Goal: Information Seeking & Learning: Learn about a topic

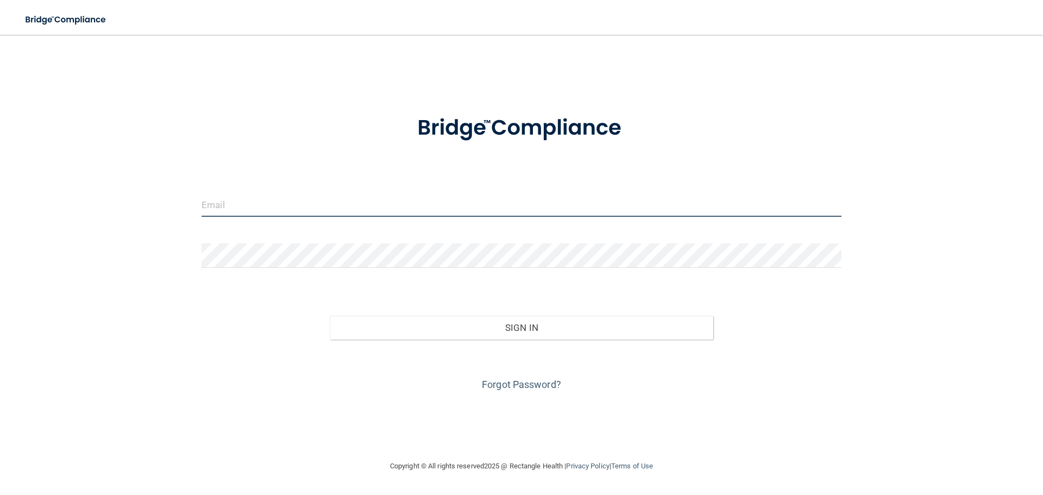
click at [235, 210] on input "email" at bounding box center [522, 204] width 640 height 24
type input "[EMAIL_ADDRESS][DOMAIN_NAME]"
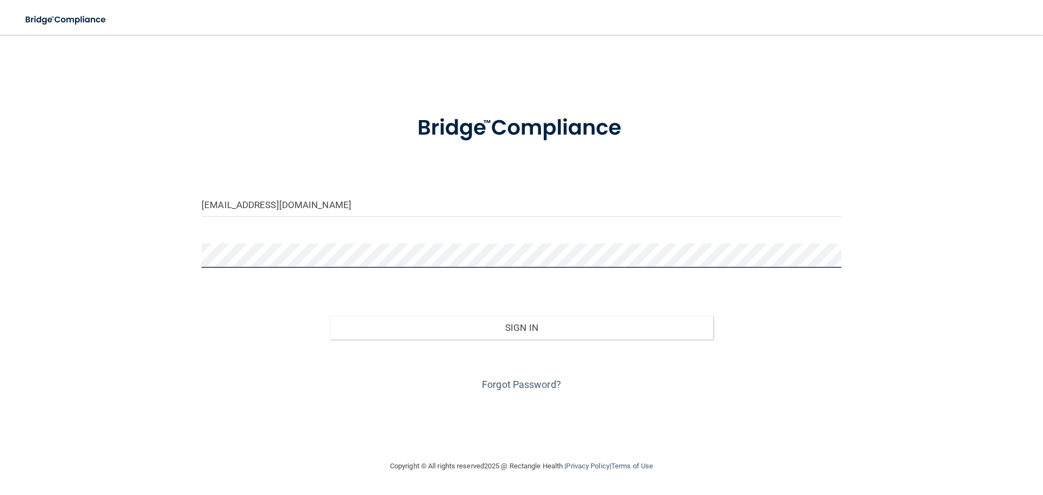
click at [330, 316] on button "Sign In" at bounding box center [522, 328] width 384 height 24
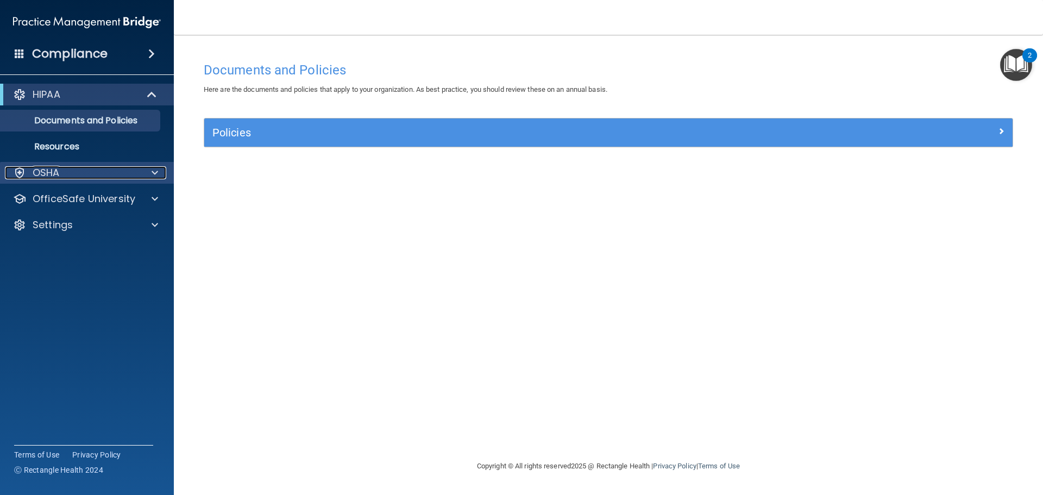
click at [112, 177] on div "OSHA" at bounding box center [72, 172] width 135 height 13
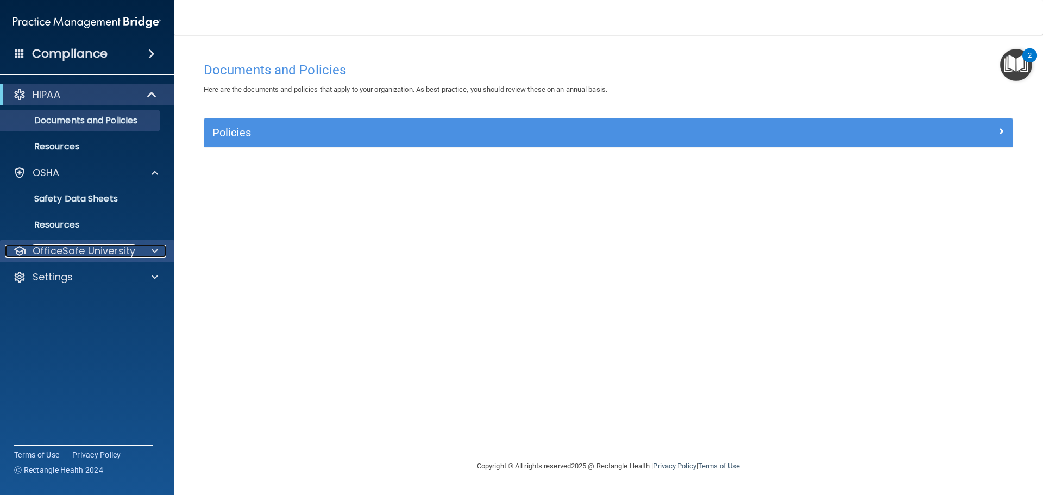
click at [86, 247] on p "OfficeSafe University" at bounding box center [84, 251] width 103 height 13
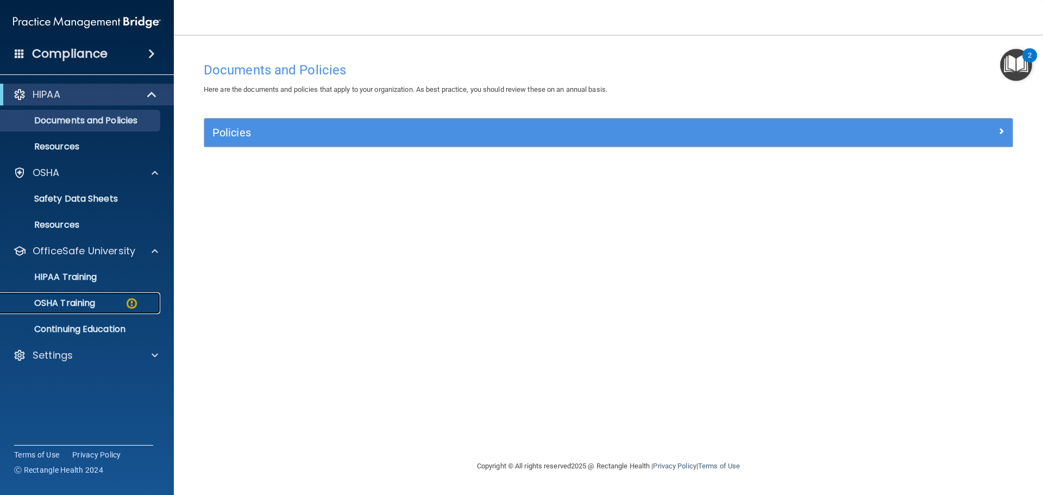
click at [79, 304] on p "OSHA Training" at bounding box center [51, 303] width 88 height 11
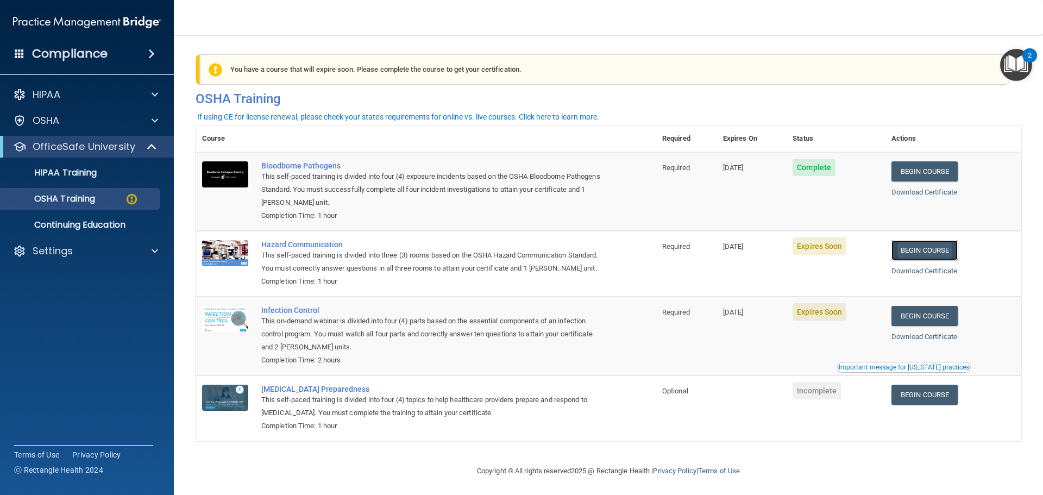
click at [953, 247] on link "Begin Course" at bounding box center [925, 250] width 66 height 20
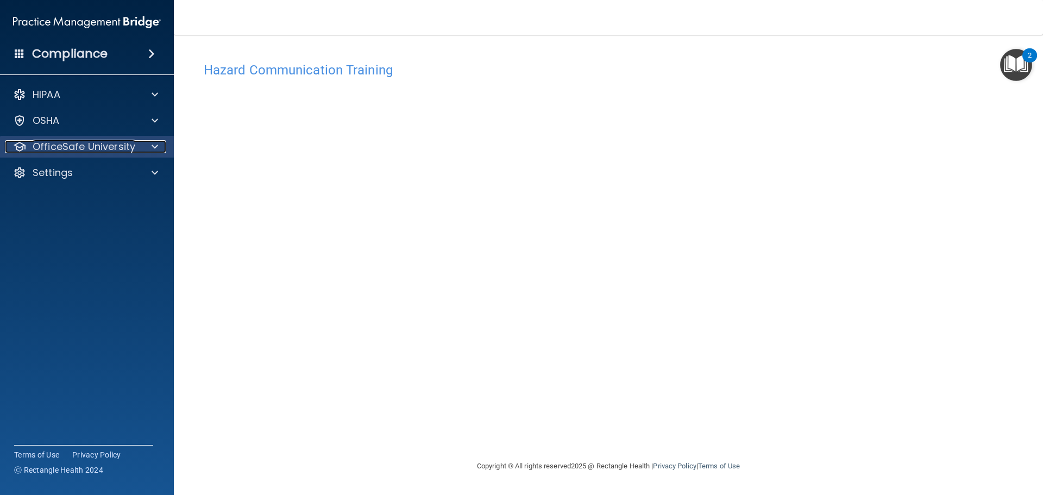
click at [73, 145] on p "OfficeSafe University" at bounding box center [84, 146] width 103 height 13
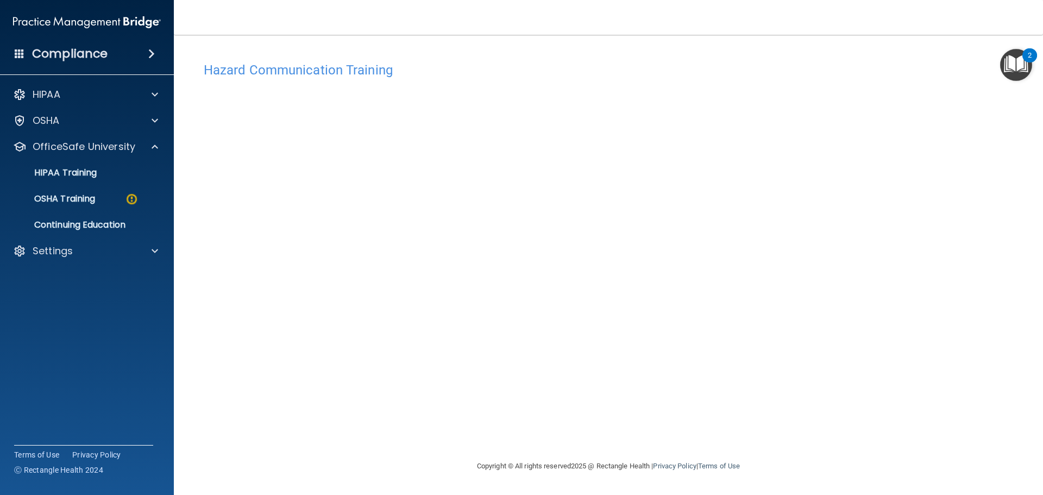
click at [75, 187] on ul "HIPAA Training OSHA Training Continuing Education" at bounding box center [87, 197] width 197 height 78
click at [75, 198] on p "OSHA Training" at bounding box center [51, 198] width 88 height 11
